Goal: Task Accomplishment & Management: Manage account settings

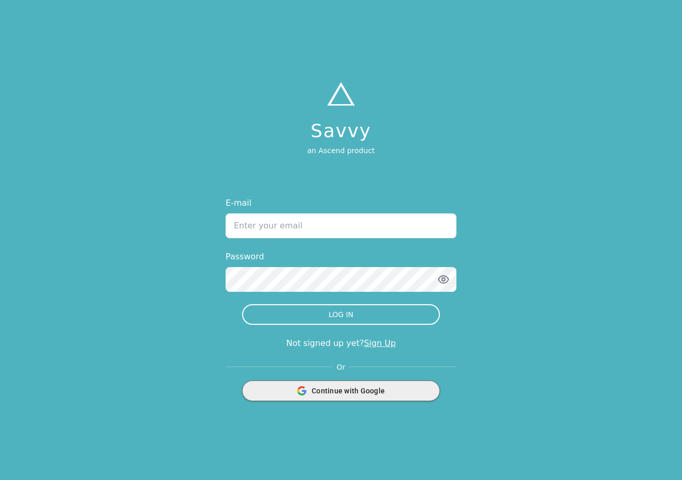
type input "[EMAIL_ADDRESS][DOMAIN_NAME]"
click at [341, 314] on button "LOG IN" at bounding box center [341, 314] width 198 height 21
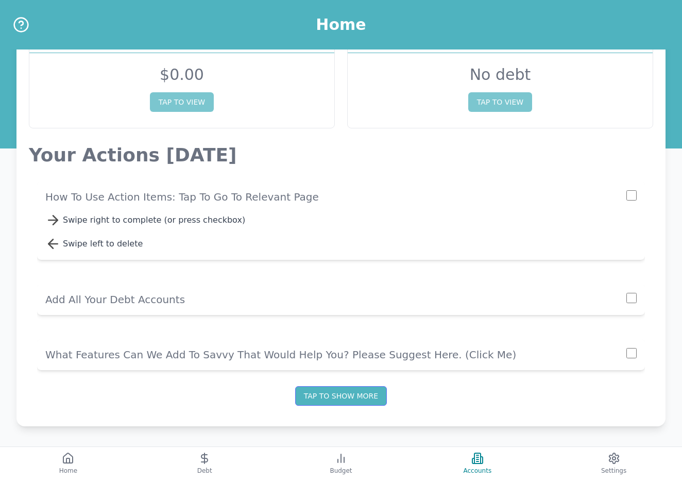
scroll to position [65, 0]
click at [211, 456] on icon at bounding box center [204, 458] width 12 height 12
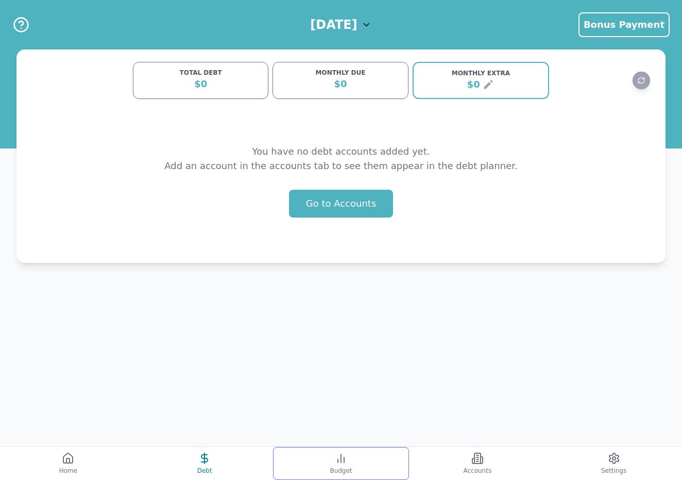
click at [314, 457] on button "Budget" at bounding box center [341, 463] width 137 height 33
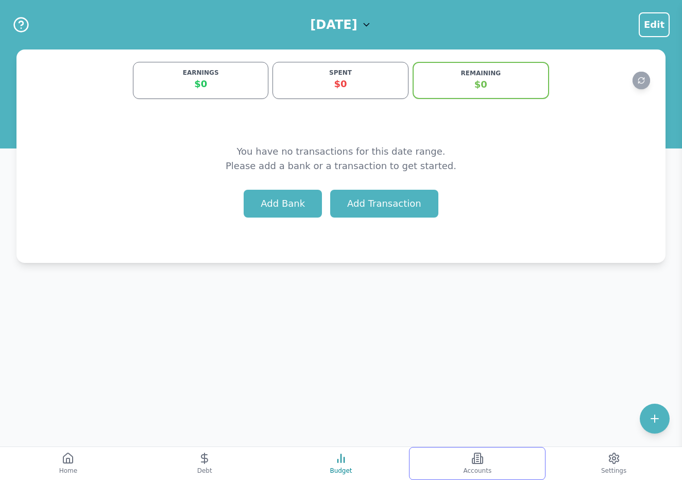
click at [467, 456] on button "Accounts" at bounding box center [477, 463] width 137 height 33
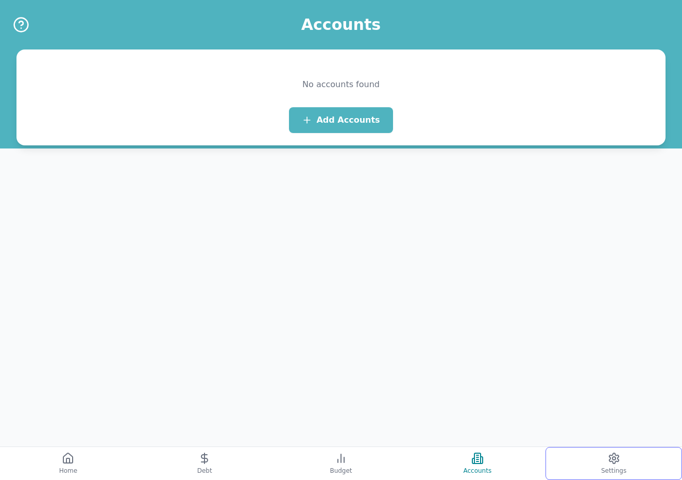
click at [603, 458] on button "Settings" at bounding box center [614, 463] width 137 height 33
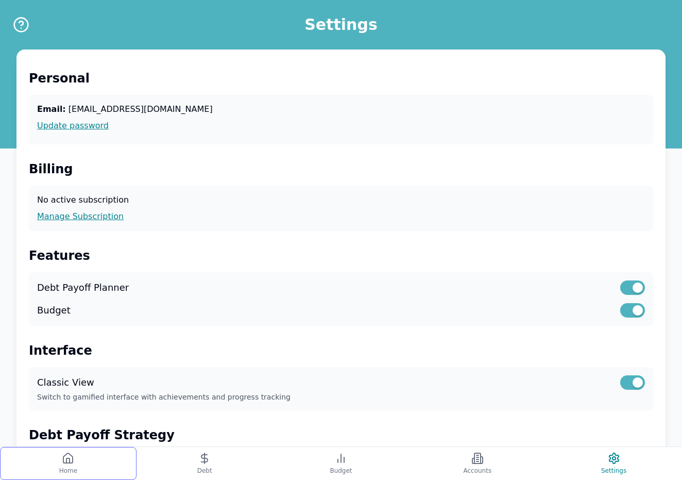
click at [58, 462] on button "Home" at bounding box center [68, 463] width 137 height 33
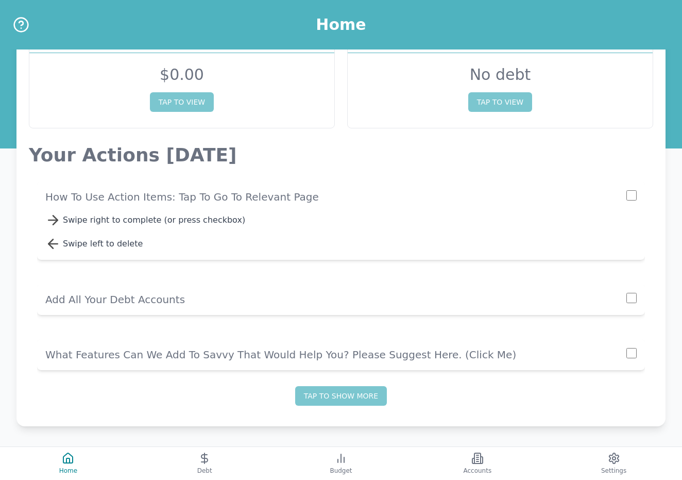
scroll to position [65, 0]
click at [621, 460] on button "Settings" at bounding box center [614, 463] width 137 height 33
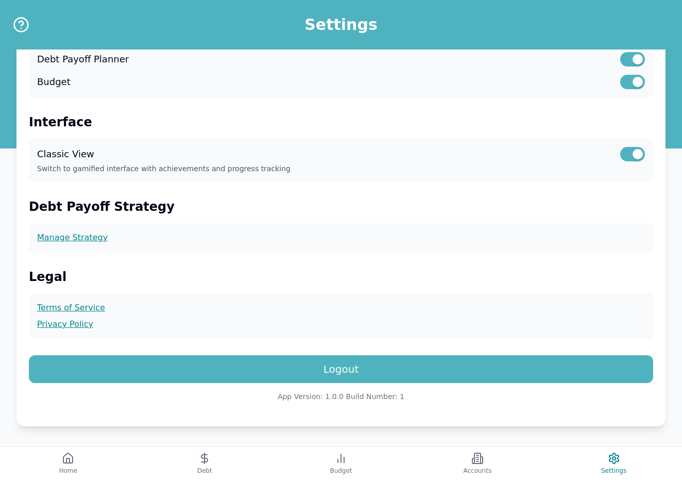
scroll to position [228, 0]
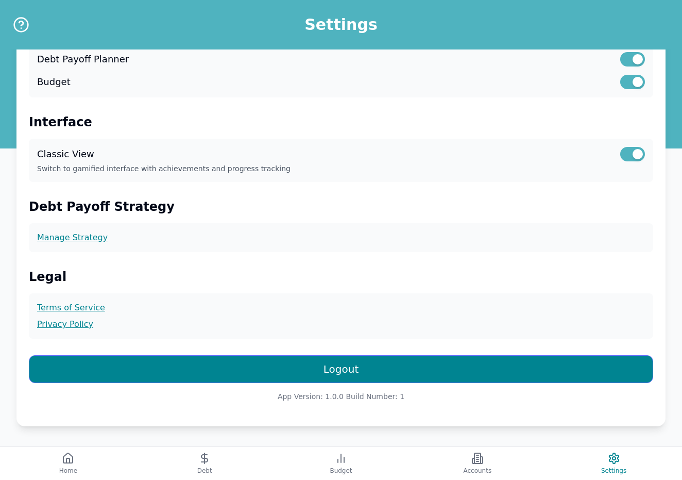
click at [392, 368] on button "Logout" at bounding box center [341, 369] width 624 height 28
